Goal: Transaction & Acquisition: Purchase product/service

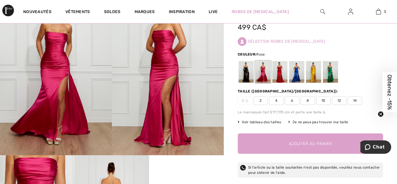
scroll to position [35, 0]
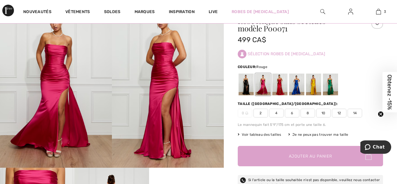
click at [280, 93] on div at bounding box center [279, 84] width 15 height 22
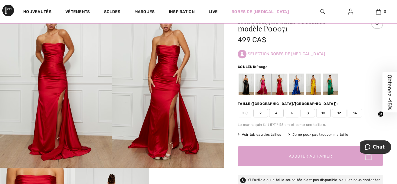
click at [274, 115] on span "4" at bounding box center [276, 113] width 15 height 9
click at [272, 159] on span "✔ Ajouté au panier Ajouter au panier" at bounding box center [309, 156] width 145 height 20
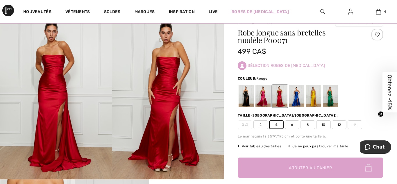
scroll to position [0, 0]
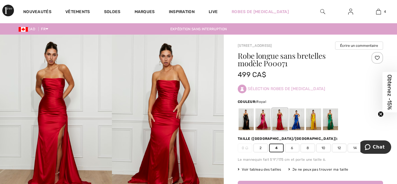
click at [297, 120] on div at bounding box center [296, 119] width 15 height 22
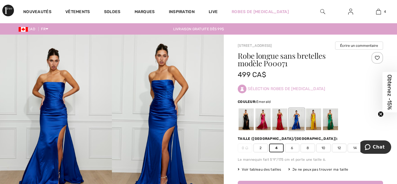
click at [326, 108] on div at bounding box center [330, 119] width 15 height 22
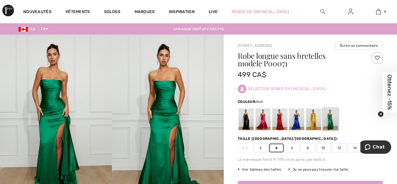
click at [250, 118] on div at bounding box center [245, 119] width 15 height 22
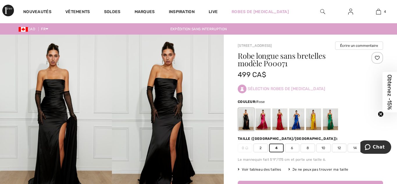
click at [262, 119] on div at bounding box center [262, 119] width 15 height 22
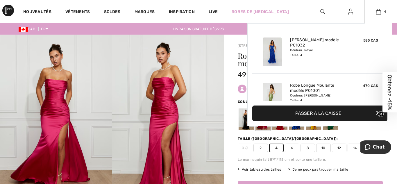
click at [346, 62] on div "Robe Sirène Élegante modèle P01032 Couleur: Royal Taille: 4" at bounding box center [318, 51] width 62 height 33
click at [272, 58] on img at bounding box center [271, 51] width 19 height 29
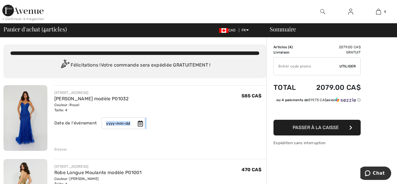
drag, startPoint x: 232, startPoint y: 110, endPoint x: 127, endPoint y: 127, distance: 106.6
click at [127, 127] on div "1ÈRE AVENUE SOIRÉE [PERSON_NAME] modèle P01032 Couleur: Royal Taille: 4 Vente f…" at bounding box center [160, 112] width 212 height 44
click at [57, 147] on div "Enlever" at bounding box center [60, 149] width 13 height 5
